Goal: Transaction & Acquisition: Purchase product/service

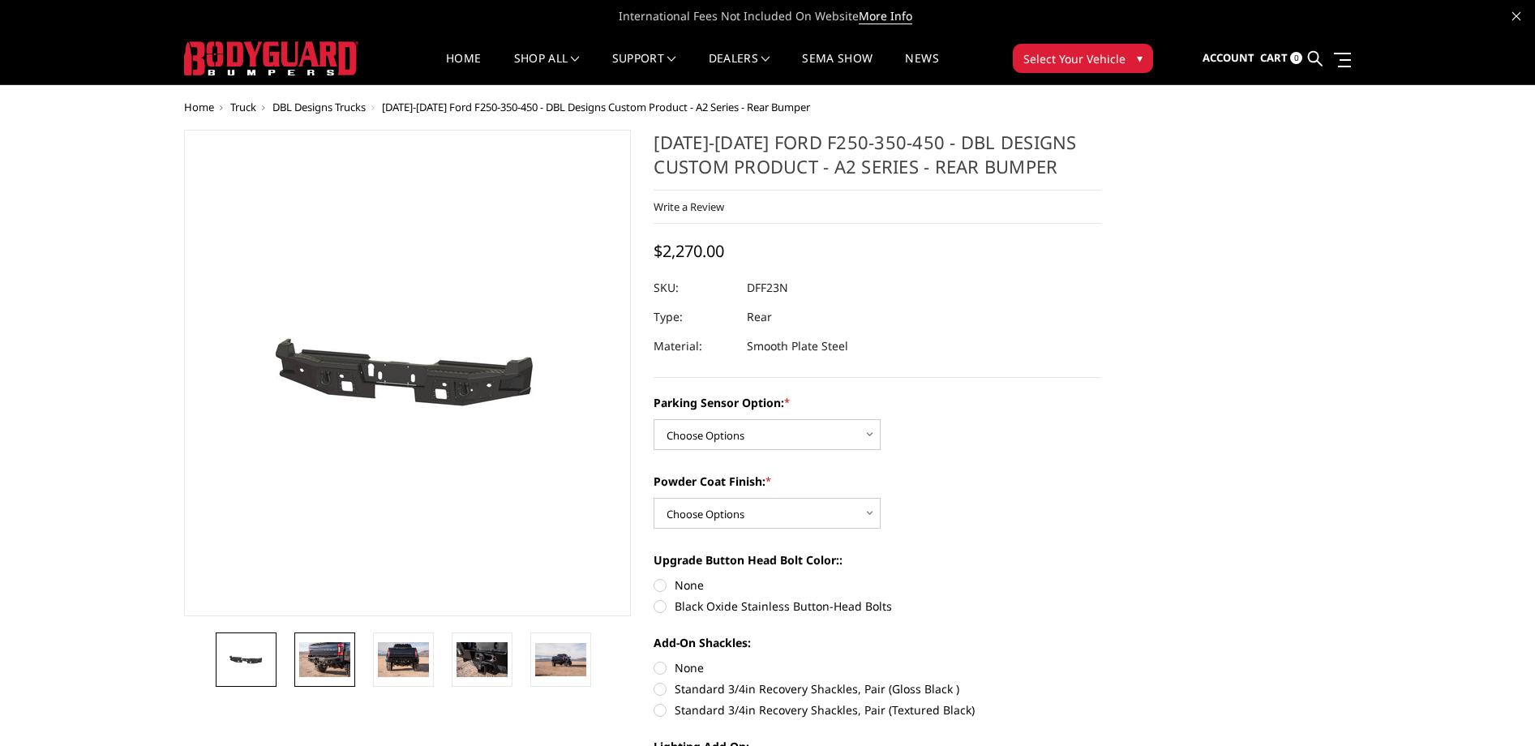
click at [335, 663] on img at bounding box center [324, 659] width 51 height 34
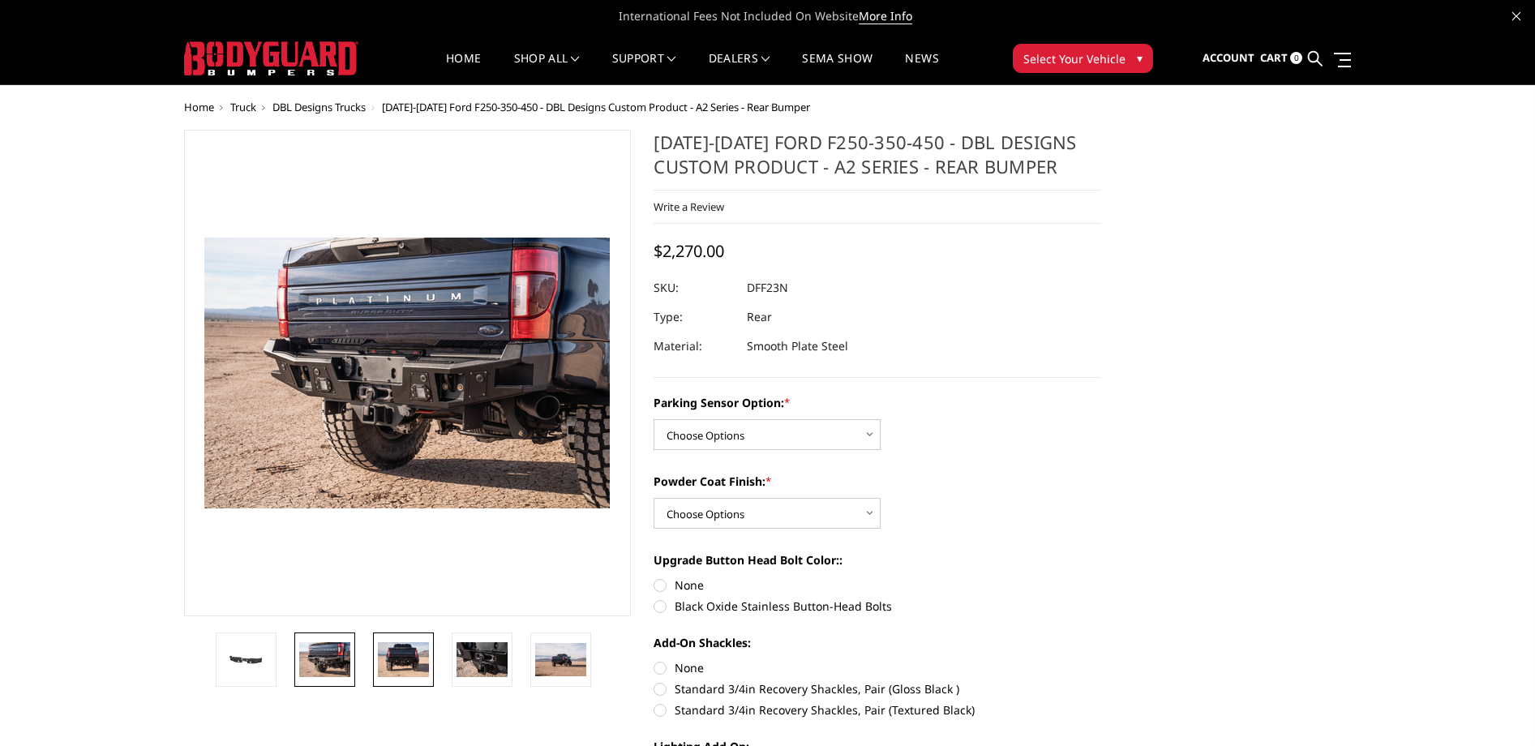
click at [404, 656] on img at bounding box center [403, 659] width 51 height 34
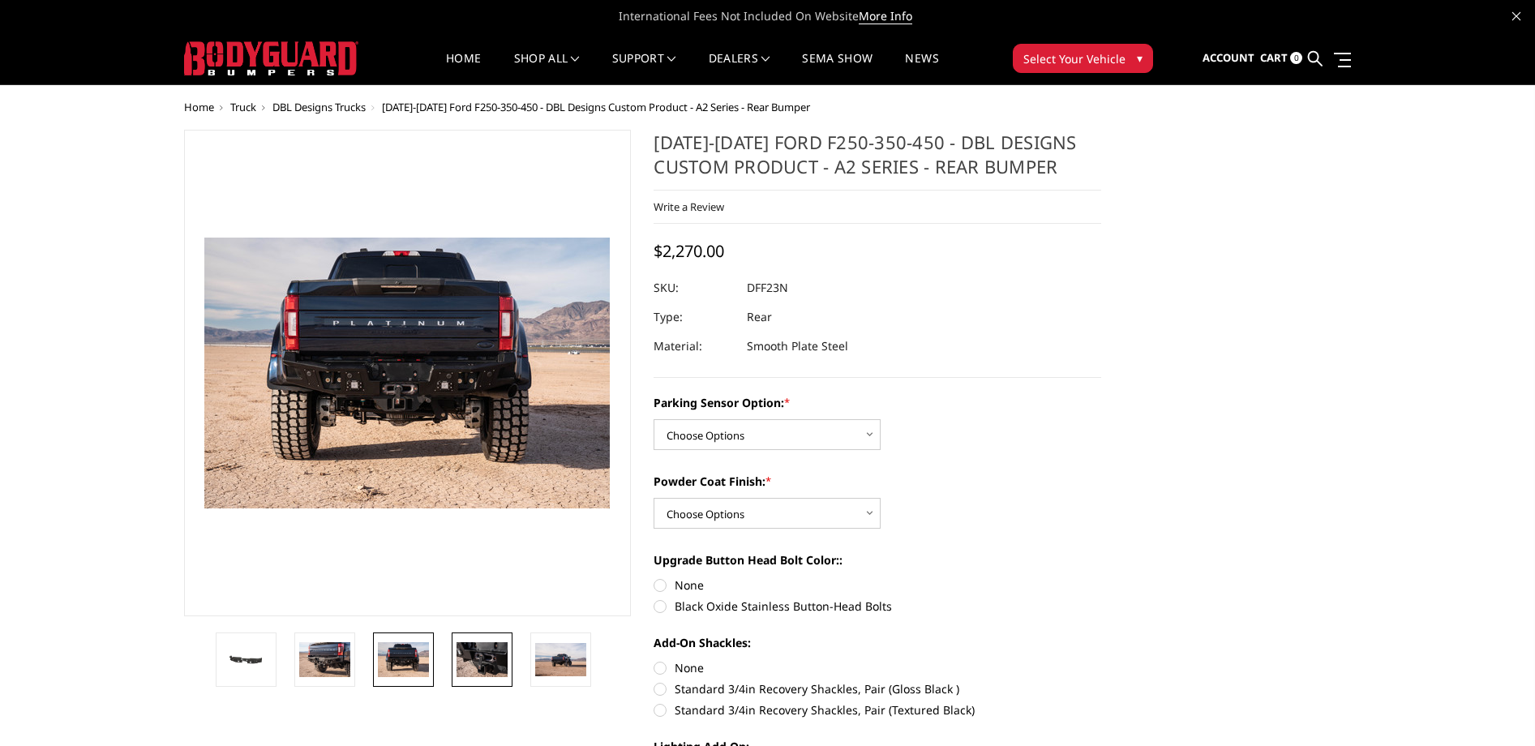
click at [462, 659] on img at bounding box center [482, 659] width 51 height 34
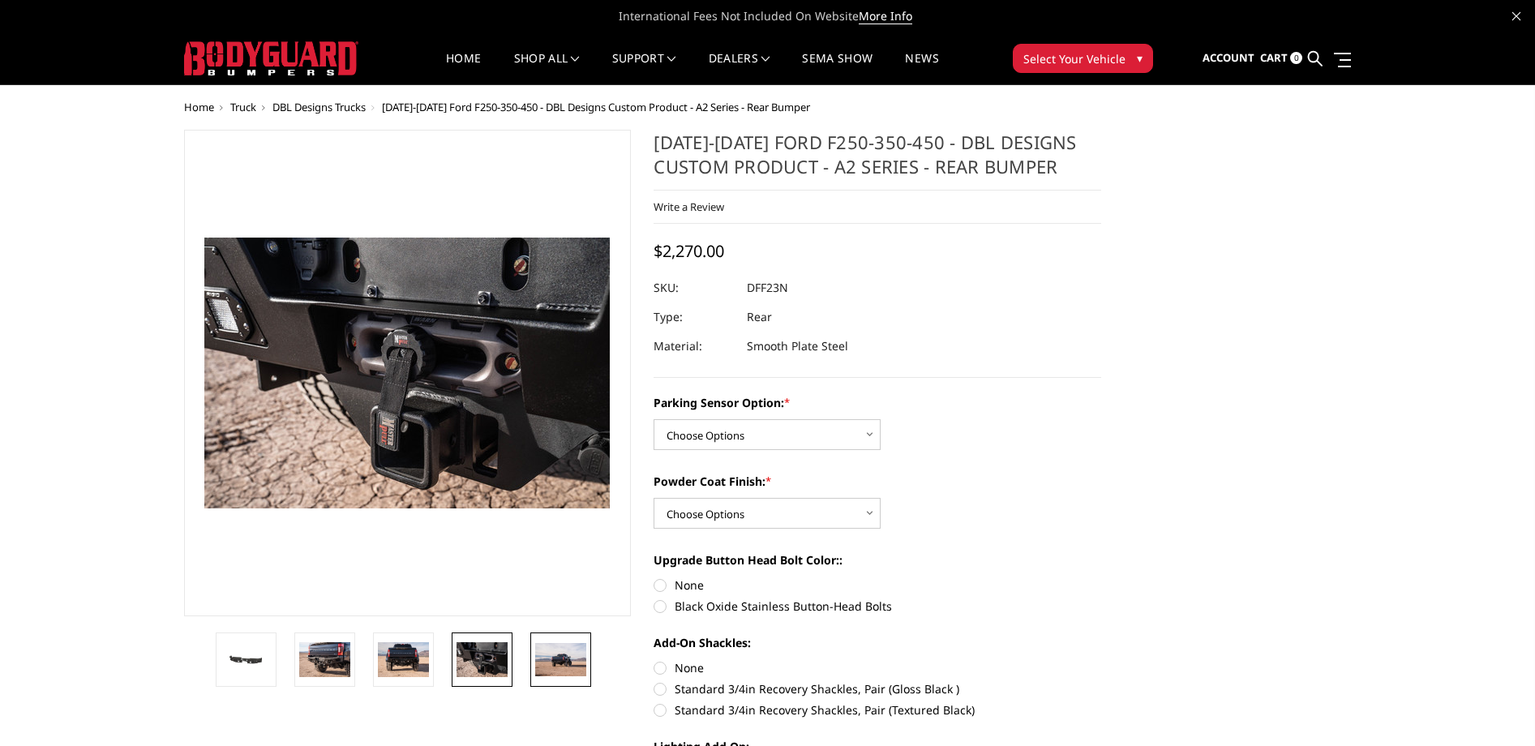
click at [568, 663] on img at bounding box center [560, 660] width 51 height 34
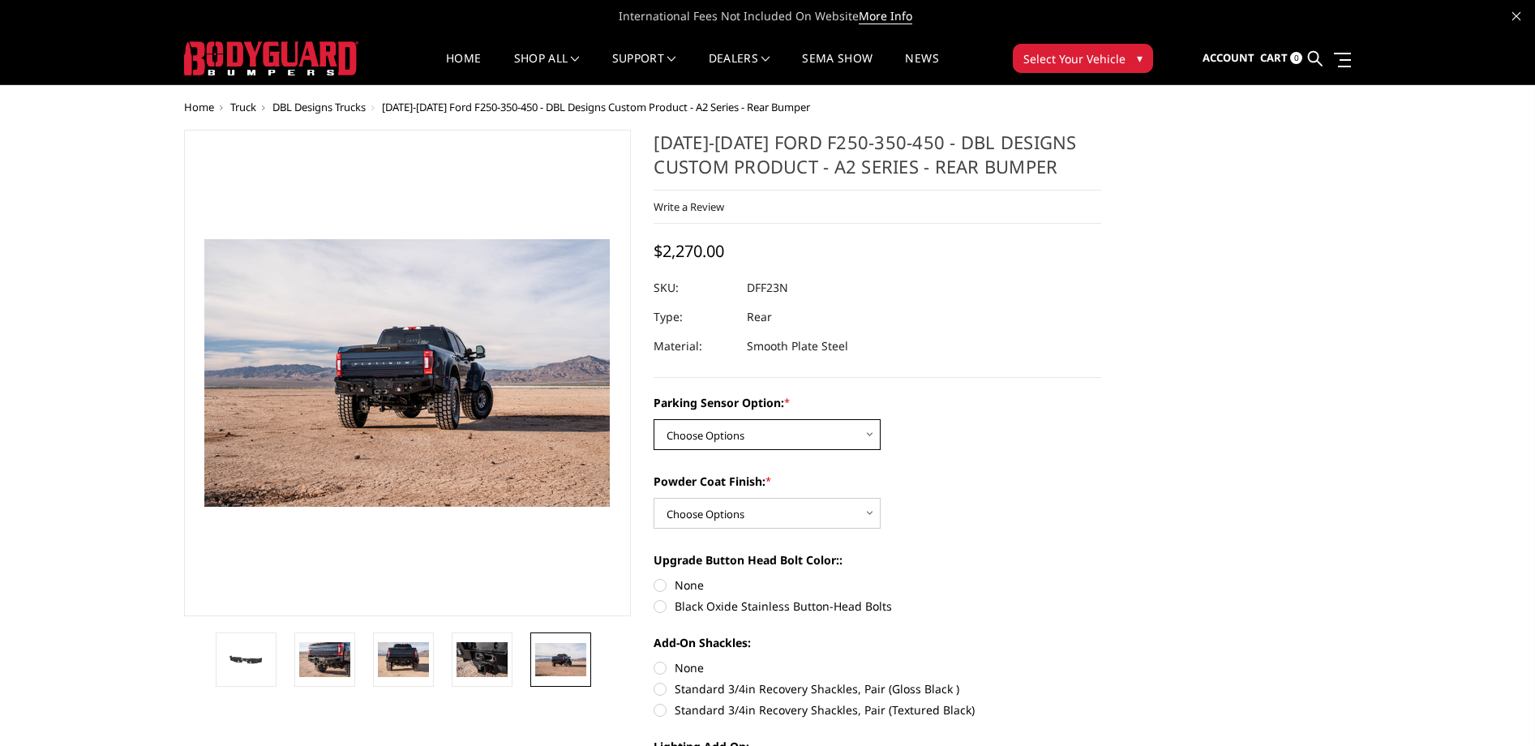
click at [791, 430] on select "Choose Options Yes - With sensor cutouts No - Without sensor cutouts" at bounding box center [767, 434] width 227 height 31
select select "564"
click at [787, 519] on select "Choose Options Bare metal (included) Texture black powder coat" at bounding box center [767, 513] width 227 height 31
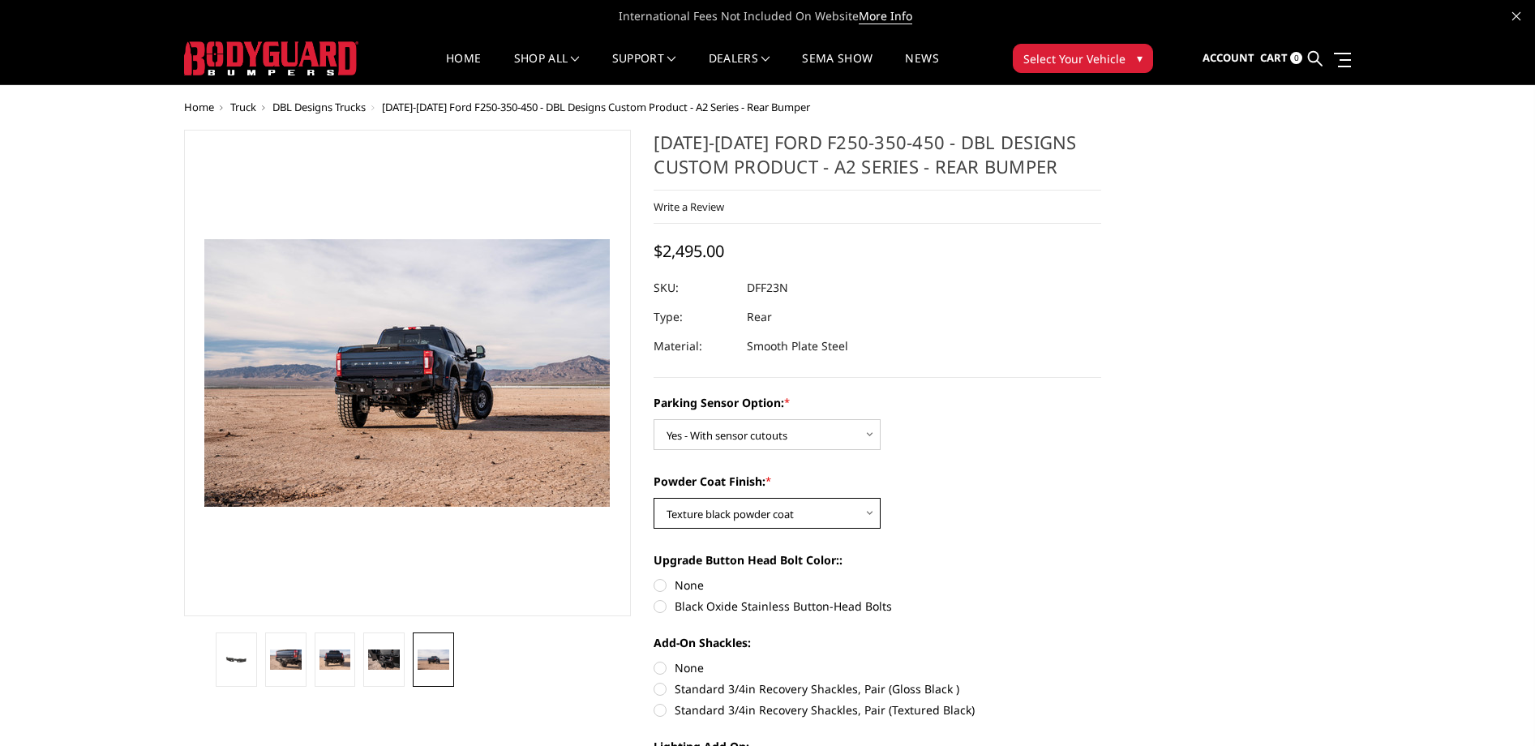
click at [783, 519] on select "Choose Options Bare metal (included) Texture black powder coat" at bounding box center [767, 513] width 227 height 31
click at [823, 520] on select "Choose Options Bare metal (included) Texture black powder coat" at bounding box center [767, 513] width 227 height 31
select select "549"
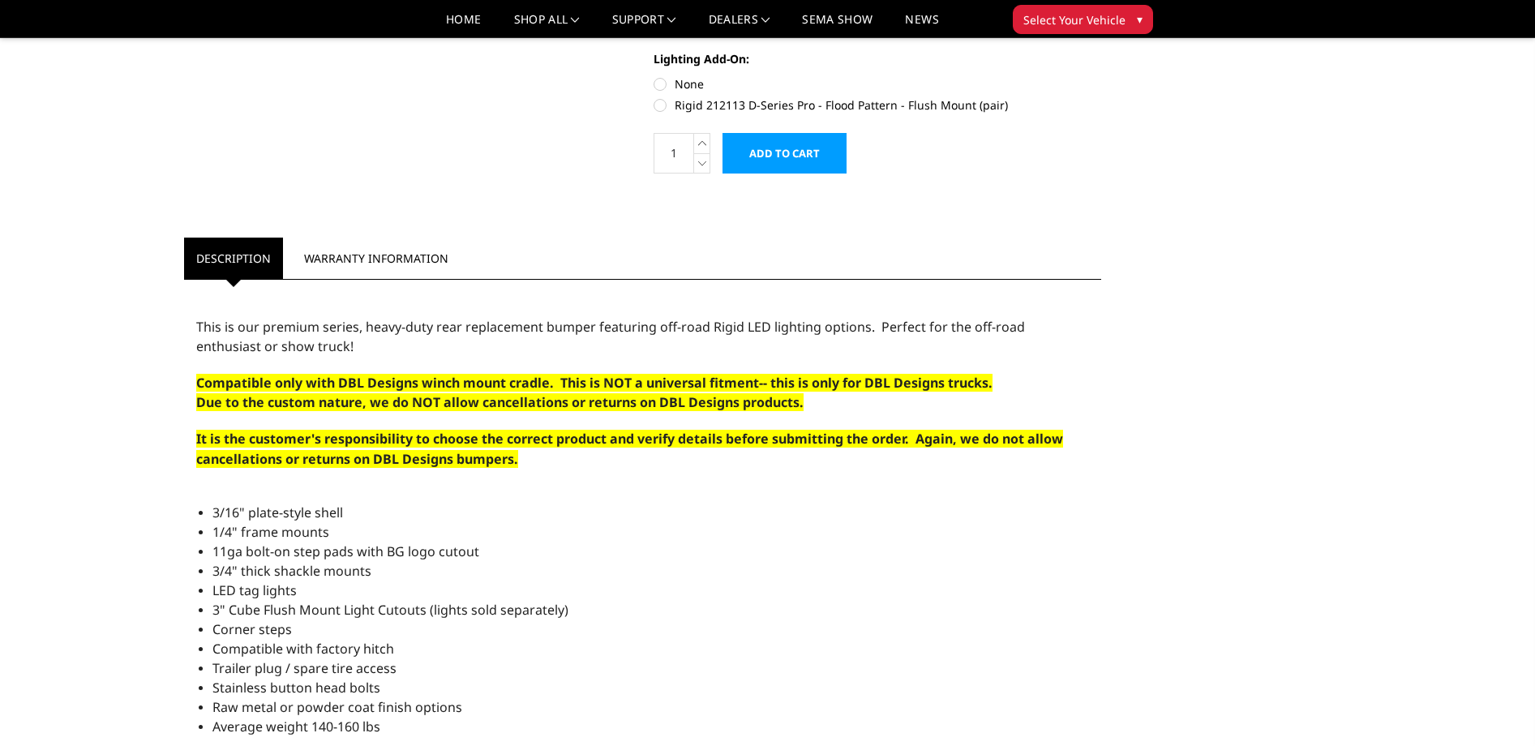
scroll to position [822, 0]
